Goal: Task Accomplishment & Management: Manage account settings

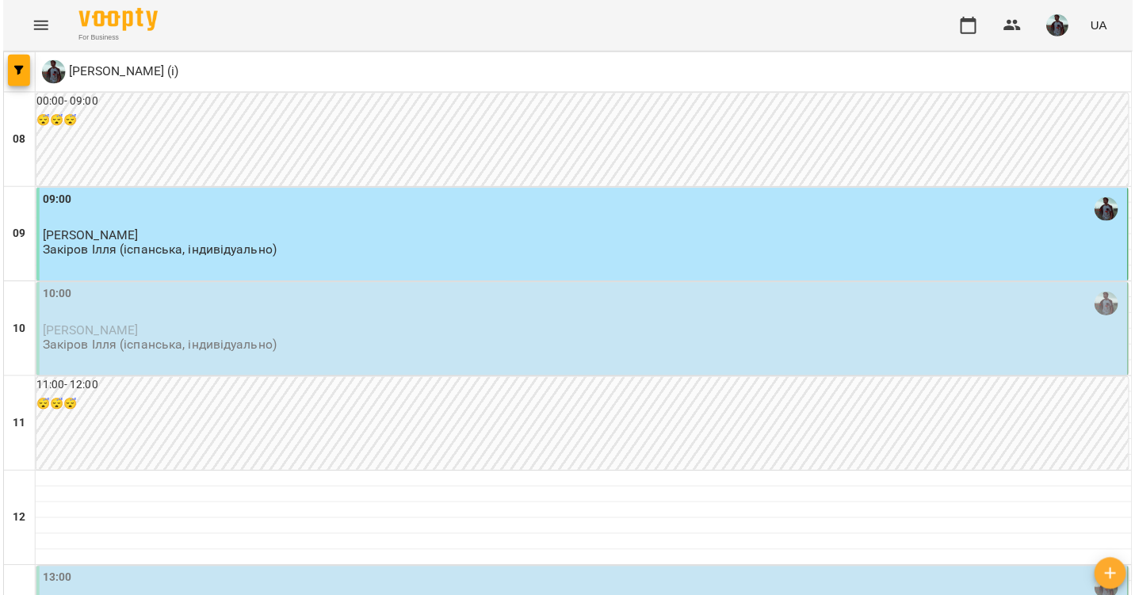
scroll to position [182, 0]
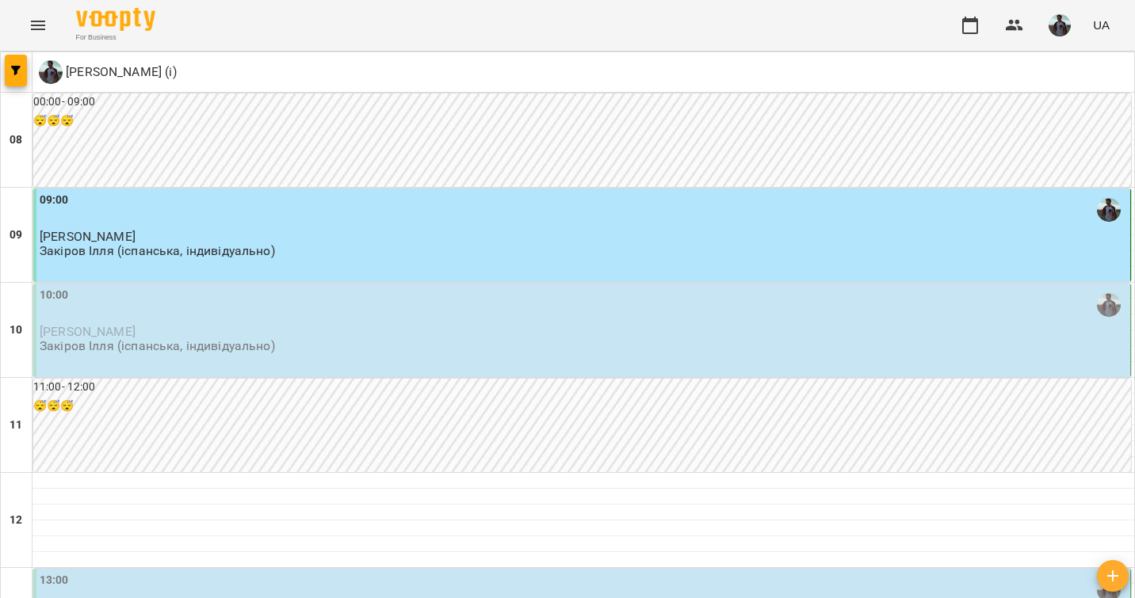
click at [337, 287] on div "10:00 [PERSON_NAME] (іспанська, індивідуально)" at bounding box center [583, 320] width 1087 height 67
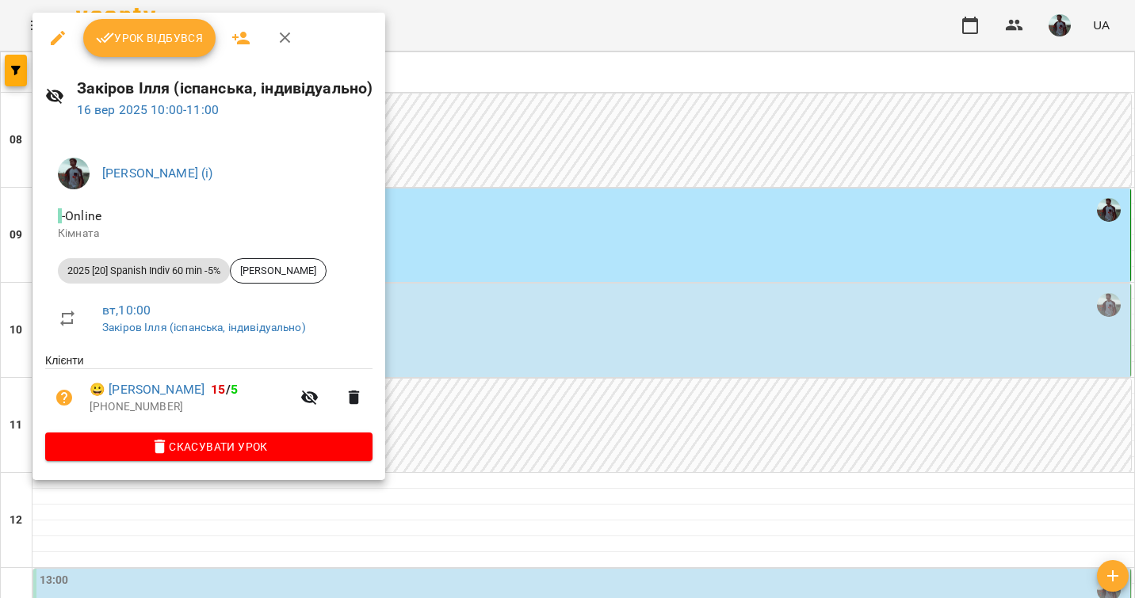
click at [147, 44] on span "Урок відбувся" at bounding box center [150, 38] width 108 height 19
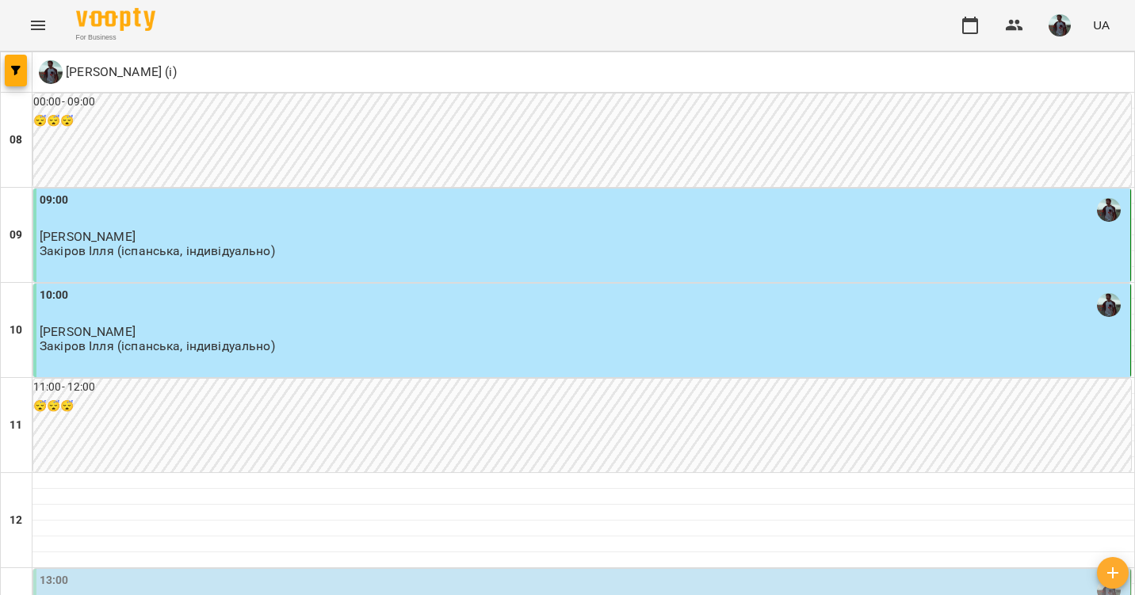
scroll to position [372, 0]
click at [396, 572] on div "13:00" at bounding box center [583, 590] width 1087 height 36
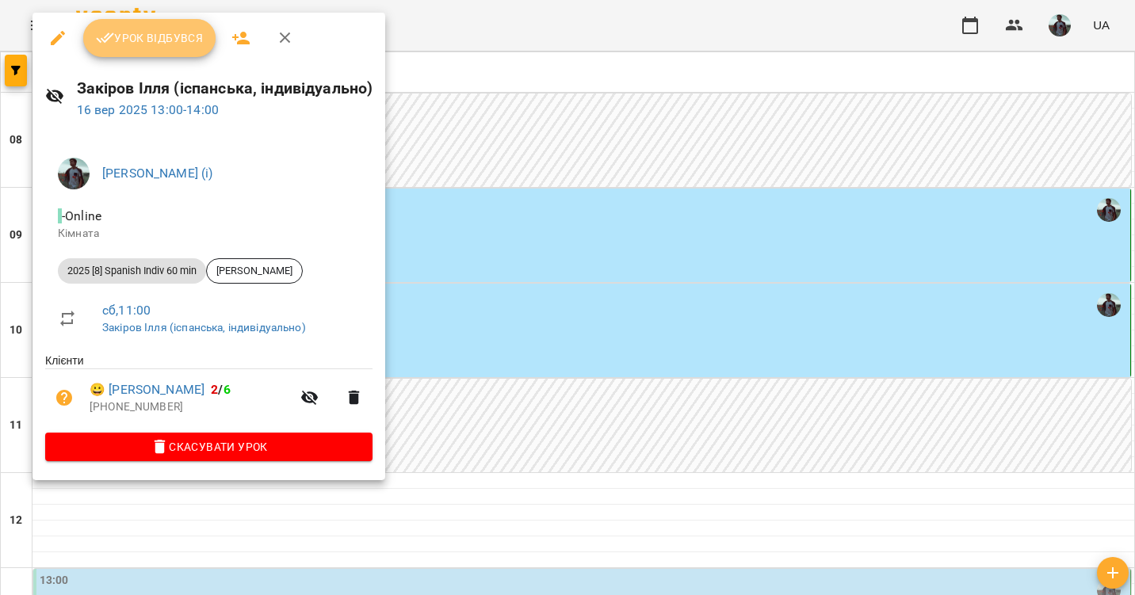
click at [173, 53] on button "Урок відбувся" at bounding box center [149, 38] width 133 height 38
